Goal: Task Accomplishment & Management: Use online tool/utility

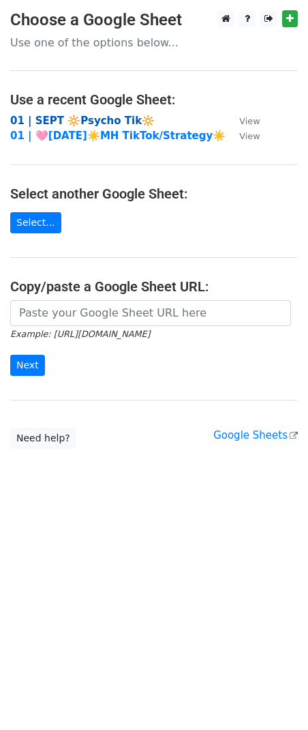
drag, startPoint x: 115, startPoint y: 118, endPoint x: 144, endPoint y: 7, distance: 114.9
click at [114, 117] on strong "01 | SEPT 🔆Psycho Tik🔆" at bounding box center [82, 121] width 145 height 12
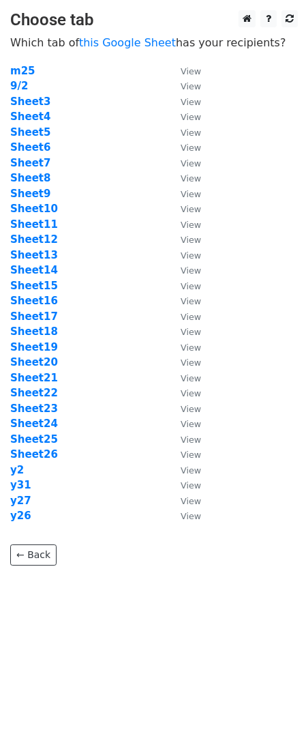
click at [29, 123] on td "Sheet4" at bounding box center [88, 117] width 157 height 16
click at [28, 131] on strong "Sheet5" at bounding box center [30, 132] width 40 height 12
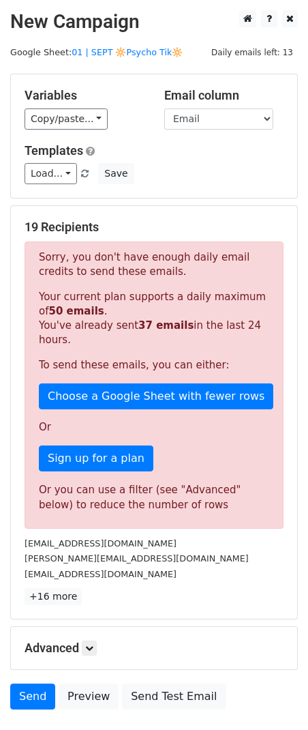
click at [146, 324] on strong "37 emails" at bounding box center [165, 325] width 55 height 12
click at [55, 175] on link "Load..." at bounding box center [51, 173] width 53 height 21
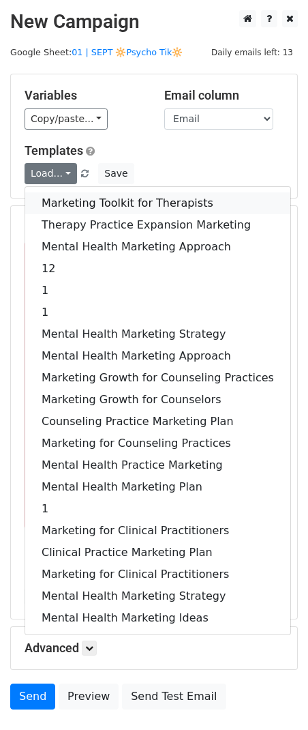
click at [101, 201] on link "Marketing Toolkit for Therapists" at bounding box center [157, 203] width 265 height 22
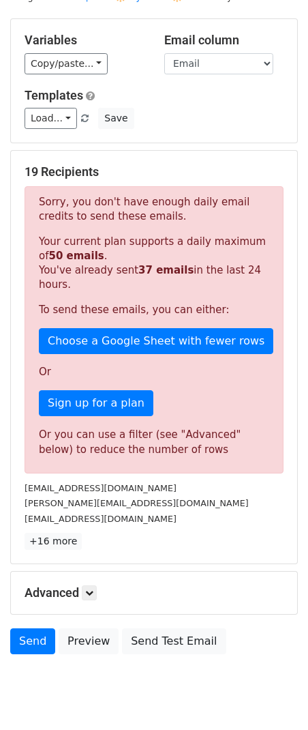
scroll to position [94, 0]
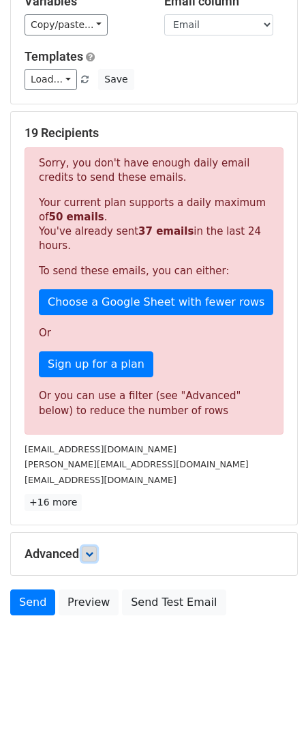
click at [93, 552] on icon at bounding box center [89, 554] width 8 height 8
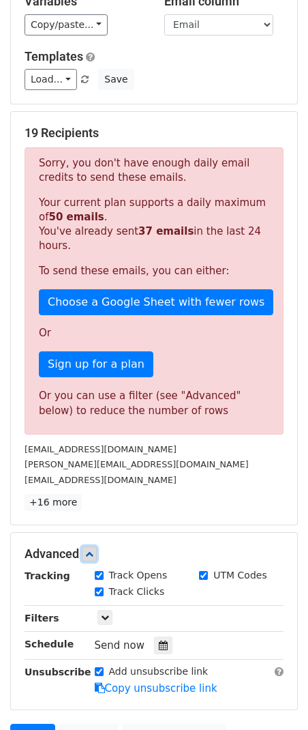
scroll to position [228, 0]
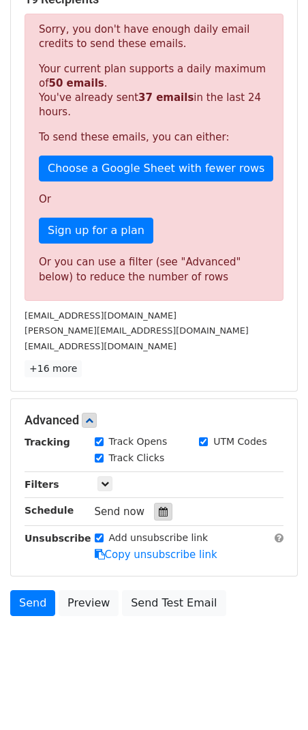
click at [159, 510] on icon at bounding box center [163, 512] width 9 height 10
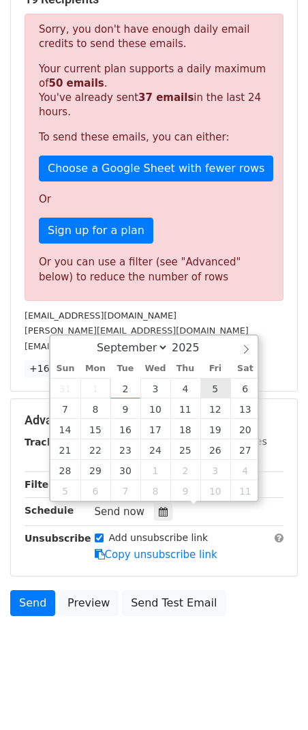
type input "2025-09-05 12:00"
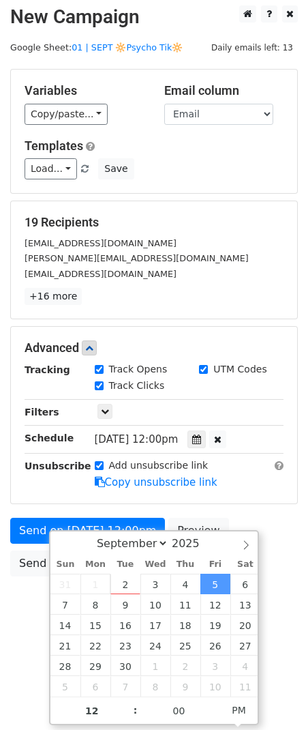
scroll to position [0, 0]
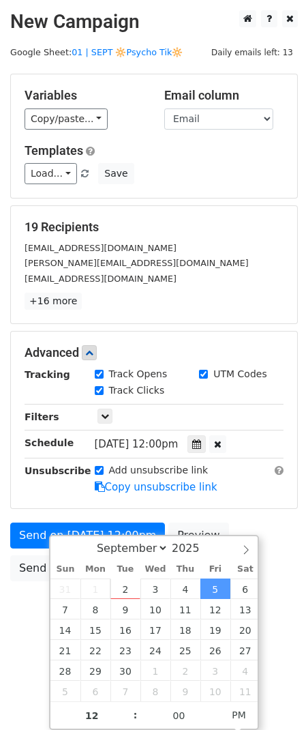
click at [20, 614] on body "New Campaign Daily emails left: 13 Google Sheet: 01 | SEPT 🔆Psycho Tik🔆 Variabl…" at bounding box center [154, 326] width 308 height 632
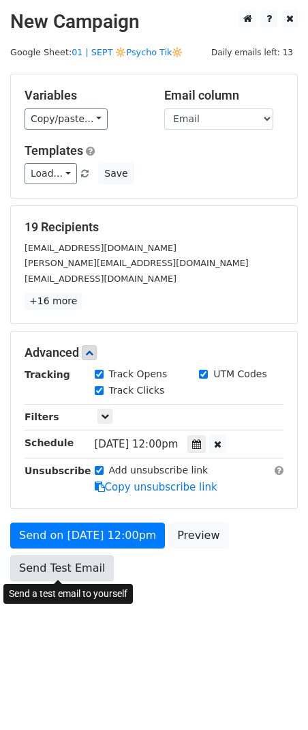
click at [36, 571] on link "Send Test Email" at bounding box center [62, 568] width 104 height 26
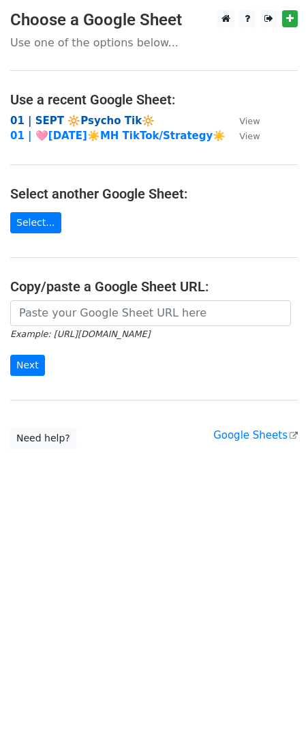
click at [92, 119] on strong "01 | SEPT 🔆Psycho Tik🔆" at bounding box center [82, 121] width 145 height 12
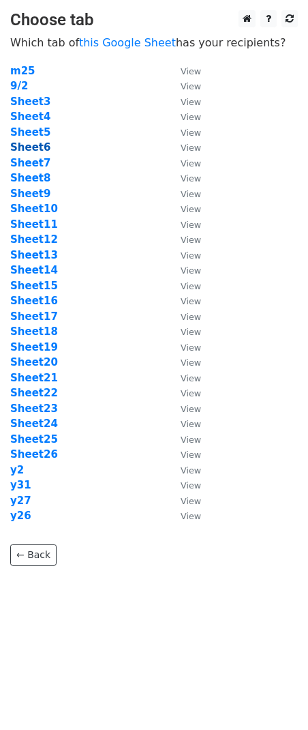
click at [30, 147] on strong "Sheet6" at bounding box center [30, 147] width 40 height 12
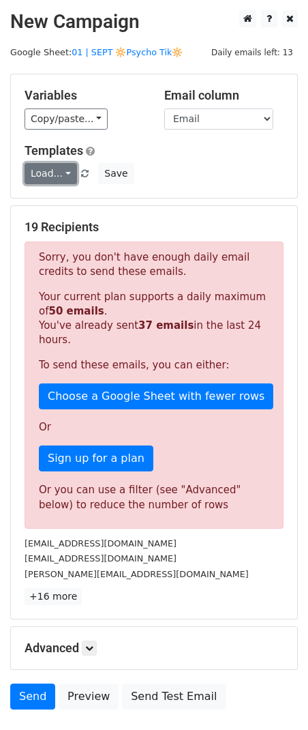
click at [65, 170] on link "Load..." at bounding box center [51, 173] width 53 height 21
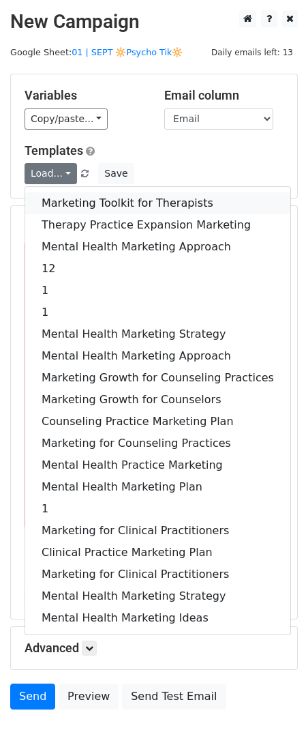
click at [70, 204] on link "Marketing Toolkit for Therapists" at bounding box center [157, 203] width 265 height 22
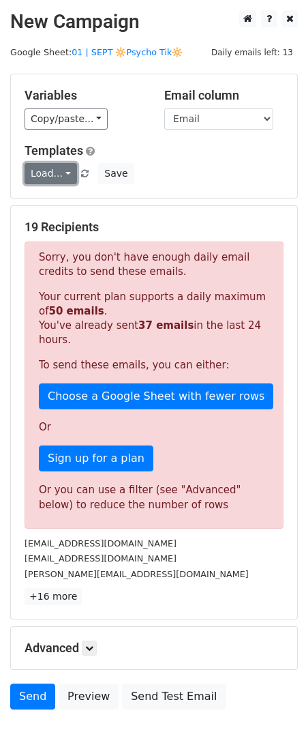
click at [52, 166] on link "Load..." at bounding box center [51, 173] width 53 height 21
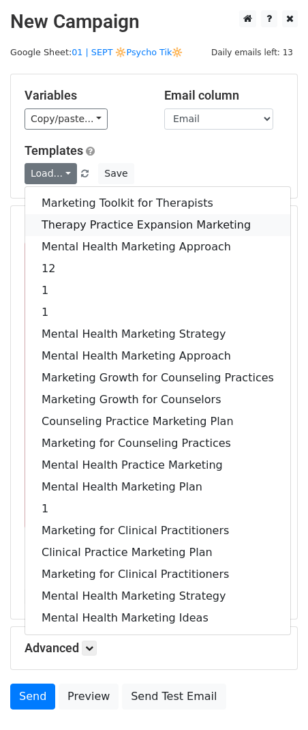
click at [60, 222] on link "Therapy Practice Expansion Marketing" at bounding box center [157, 225] width 265 height 22
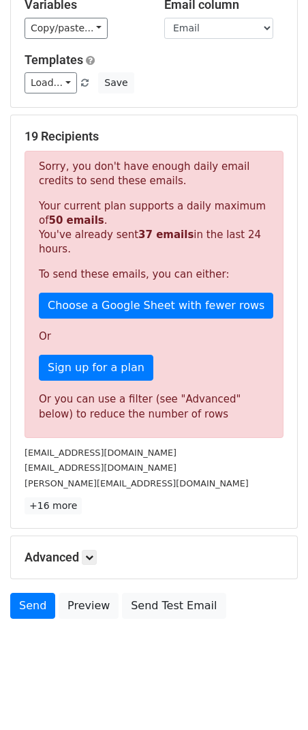
scroll to position [94, 0]
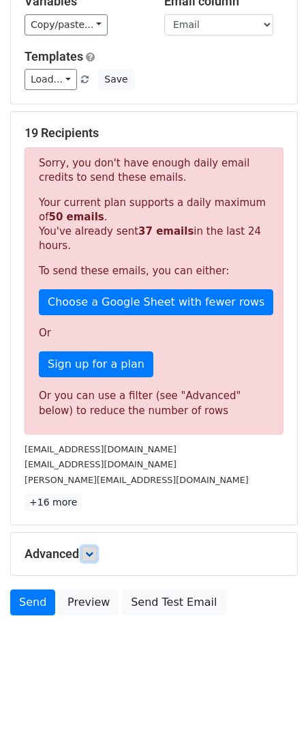
click at [93, 550] on icon at bounding box center [89, 554] width 8 height 8
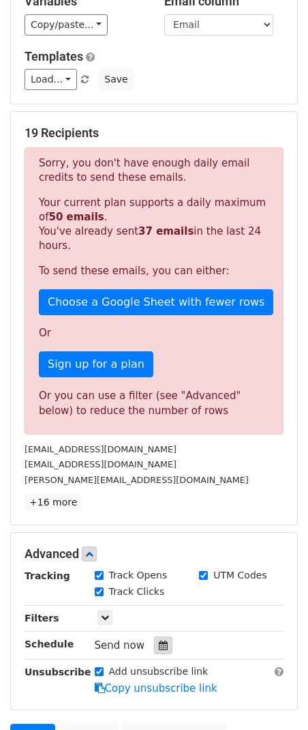
click at [159, 640] on icon at bounding box center [163, 645] width 9 height 10
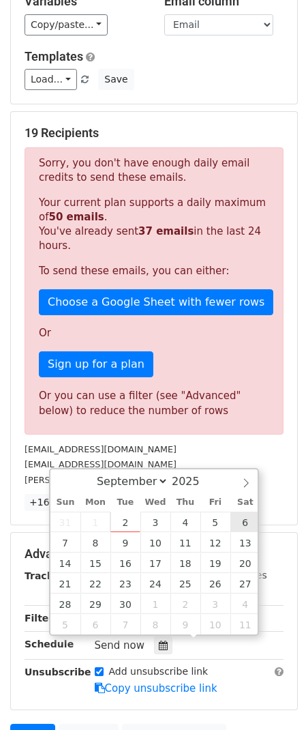
type input "2025-09-06 12:00"
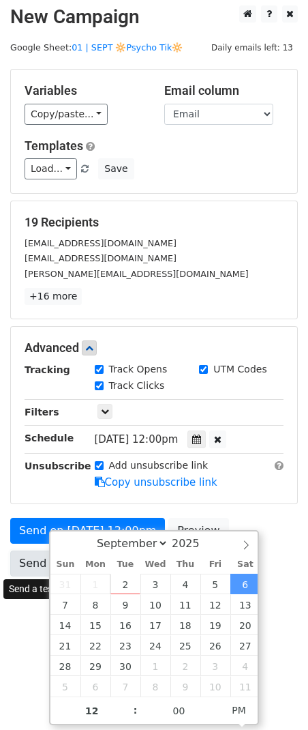
scroll to position [0, 0]
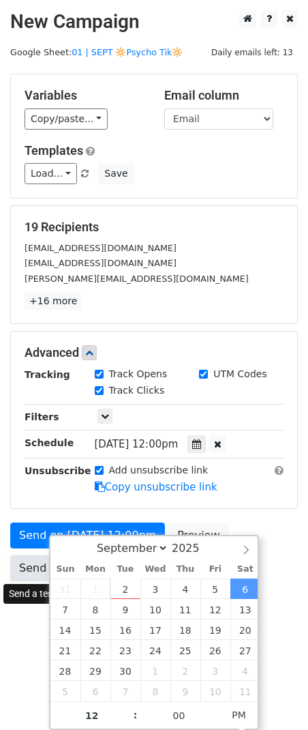
click at [31, 559] on link "Send Test Email" at bounding box center [62, 568] width 104 height 26
